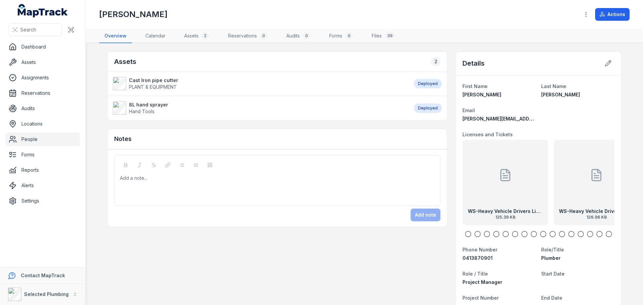
click at [493, 234] on circle "button" at bounding box center [496, 234] width 6 height 6
click at [503, 234] on icon "button" at bounding box center [505, 234] width 7 height 7
click at [513, 234] on icon "button" at bounding box center [514, 234] width 7 height 7
click at [530, 234] on icon "button" at bounding box center [533, 234] width 7 height 7
drag, startPoint x: 465, startPoint y: 209, endPoint x: 523, endPoint y: 208, distance: 58.3
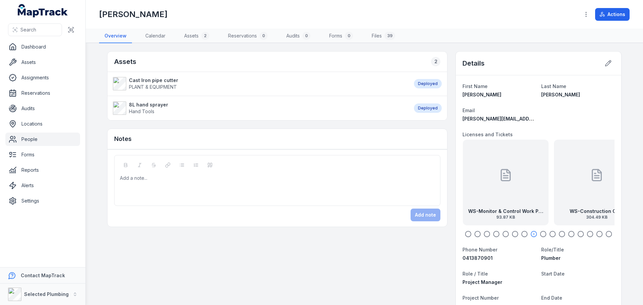
click at [523, 208] on strong "WS-Monitor & Control Work Permits" at bounding box center [505, 211] width 75 height 7
click at [518, 200] on div "WS-Monitor & Control Work Permits 93.87 KB" at bounding box center [538, 183] width 86 height 86
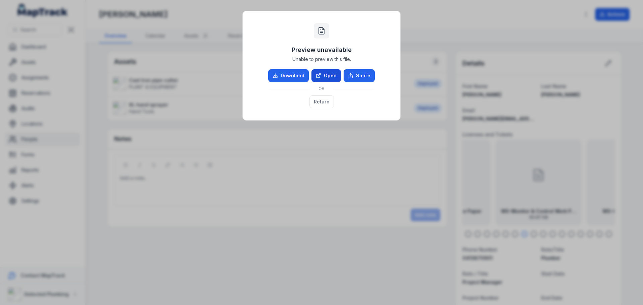
click at [328, 74] on link "Open" at bounding box center [325, 75] width 29 height 13
click at [326, 100] on button "Return" at bounding box center [321, 101] width 24 height 13
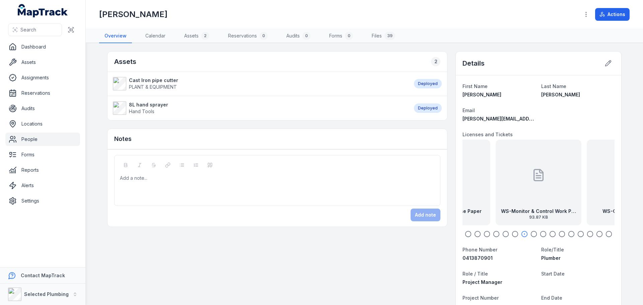
click at [543, 192] on div "WS-Monitor & Control Work Permits 93.87 KB" at bounding box center [538, 183] width 86 height 86
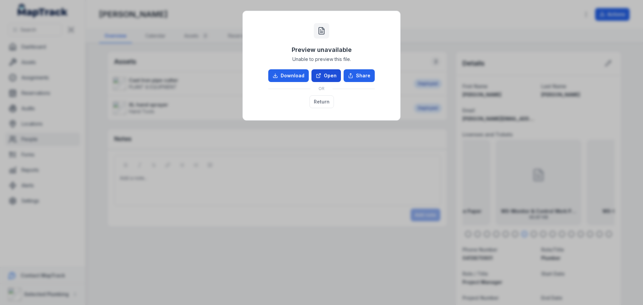
click at [333, 75] on link "Open" at bounding box center [325, 75] width 29 height 13
click at [324, 104] on button "Return" at bounding box center [321, 101] width 24 height 13
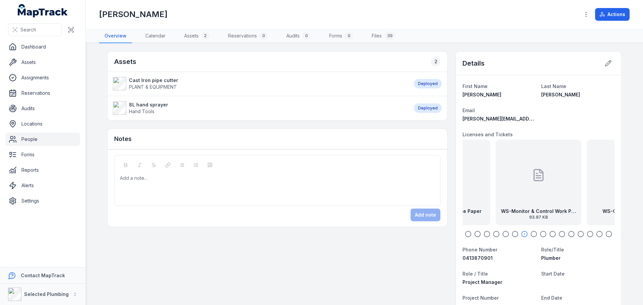
click at [530, 233] on icon "button" at bounding box center [533, 234] width 7 height 7
click at [526, 202] on div "WS-Construction Card 304.49 KB" at bounding box center [538, 183] width 86 height 86
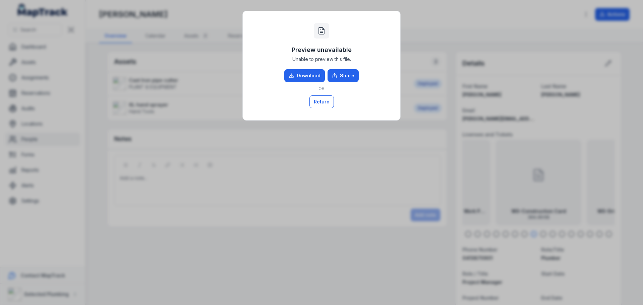
click at [317, 100] on button "Return" at bounding box center [321, 101] width 24 height 13
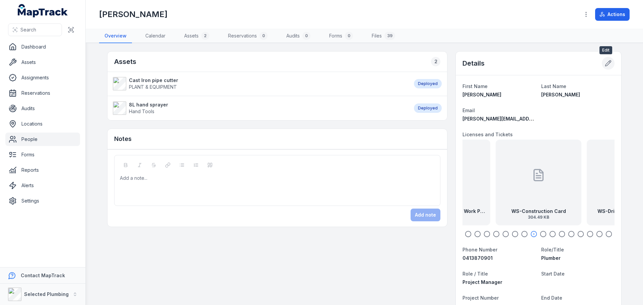
click at [604, 64] on icon at bounding box center [607, 63] width 7 height 7
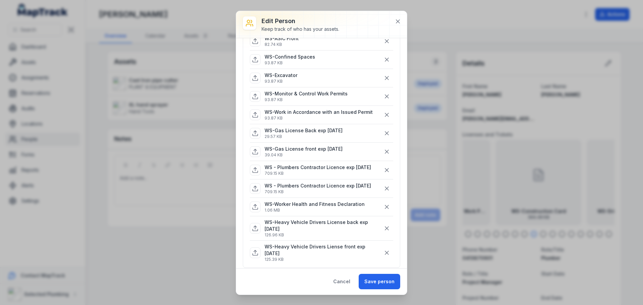
scroll to position [469, 0]
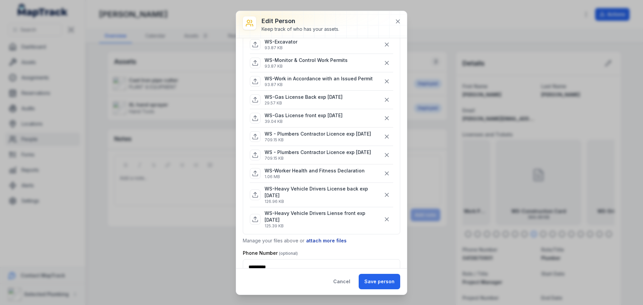
click at [313, 244] on button "attach more files" at bounding box center [326, 240] width 41 height 7
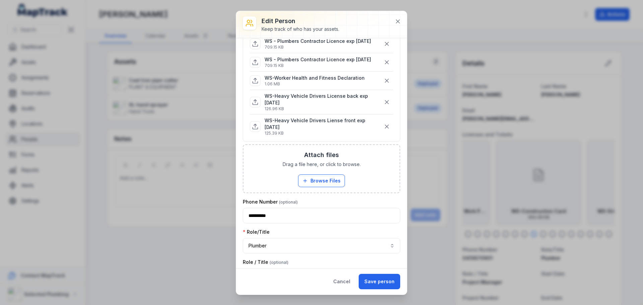
scroll to position [569, 0]
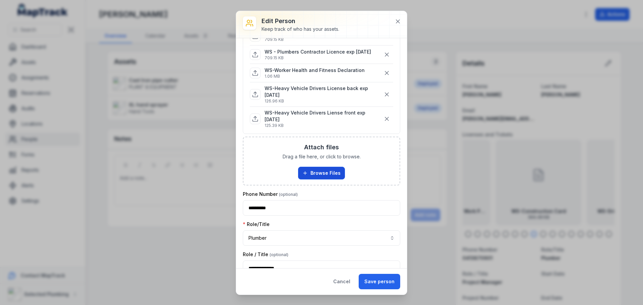
click at [320, 179] on button "Browse Files" at bounding box center [321, 173] width 47 height 13
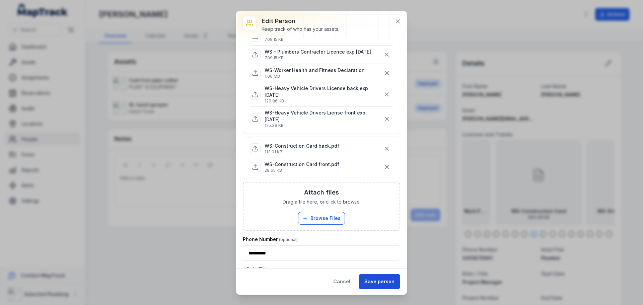
click at [389, 282] on button "Save person" at bounding box center [379, 281] width 42 height 15
